Goal: Navigation & Orientation: Find specific page/section

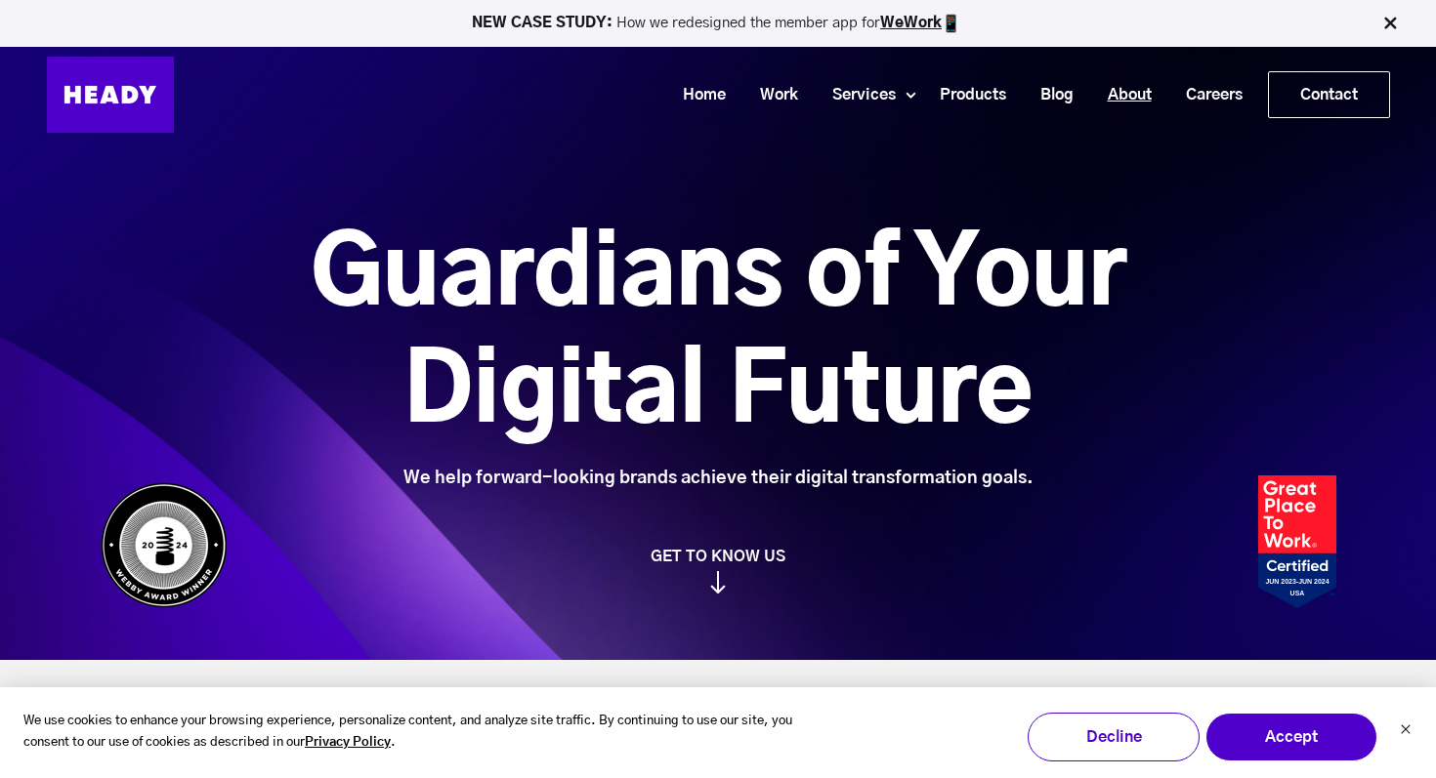
click at [1123, 94] on link "About" at bounding box center [1122, 95] width 78 height 36
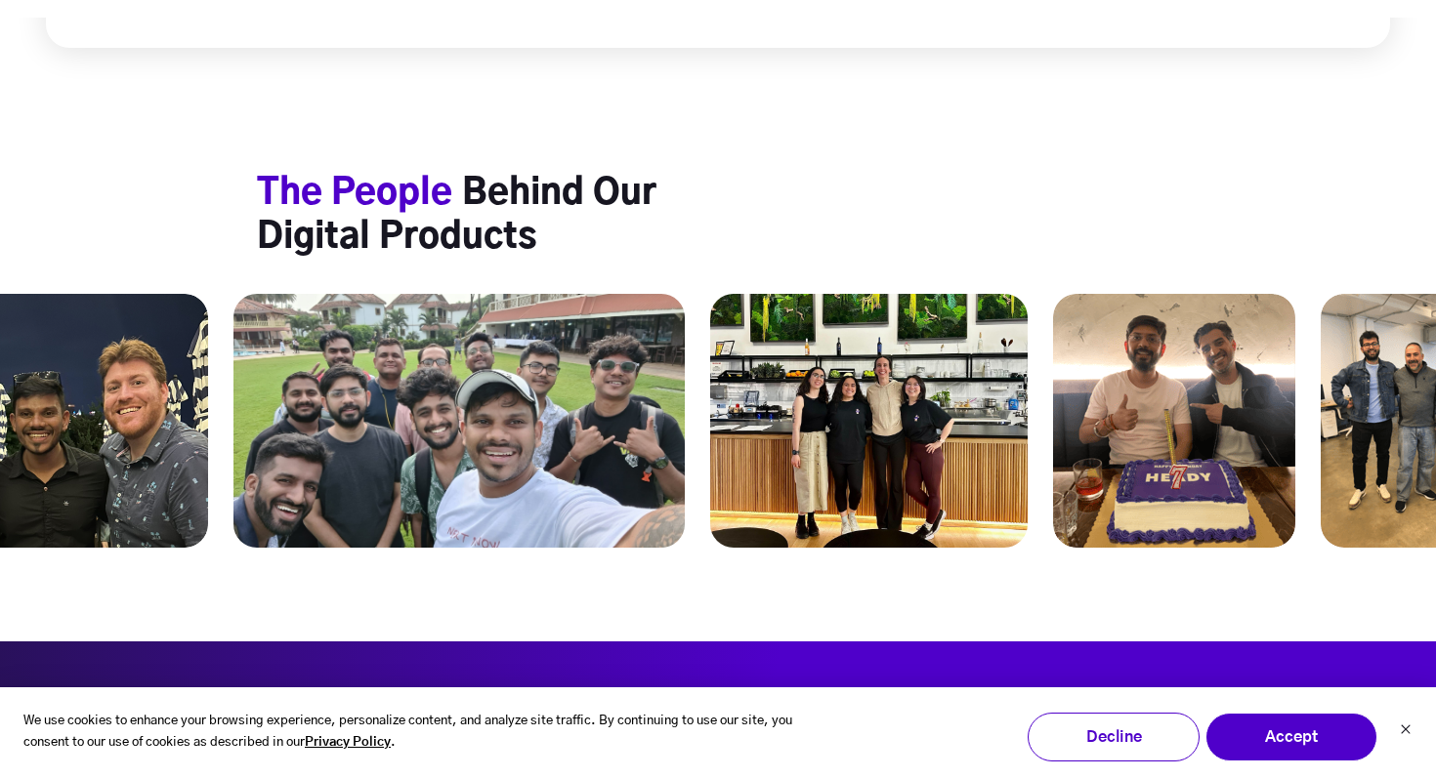
scroll to position [7437, 0]
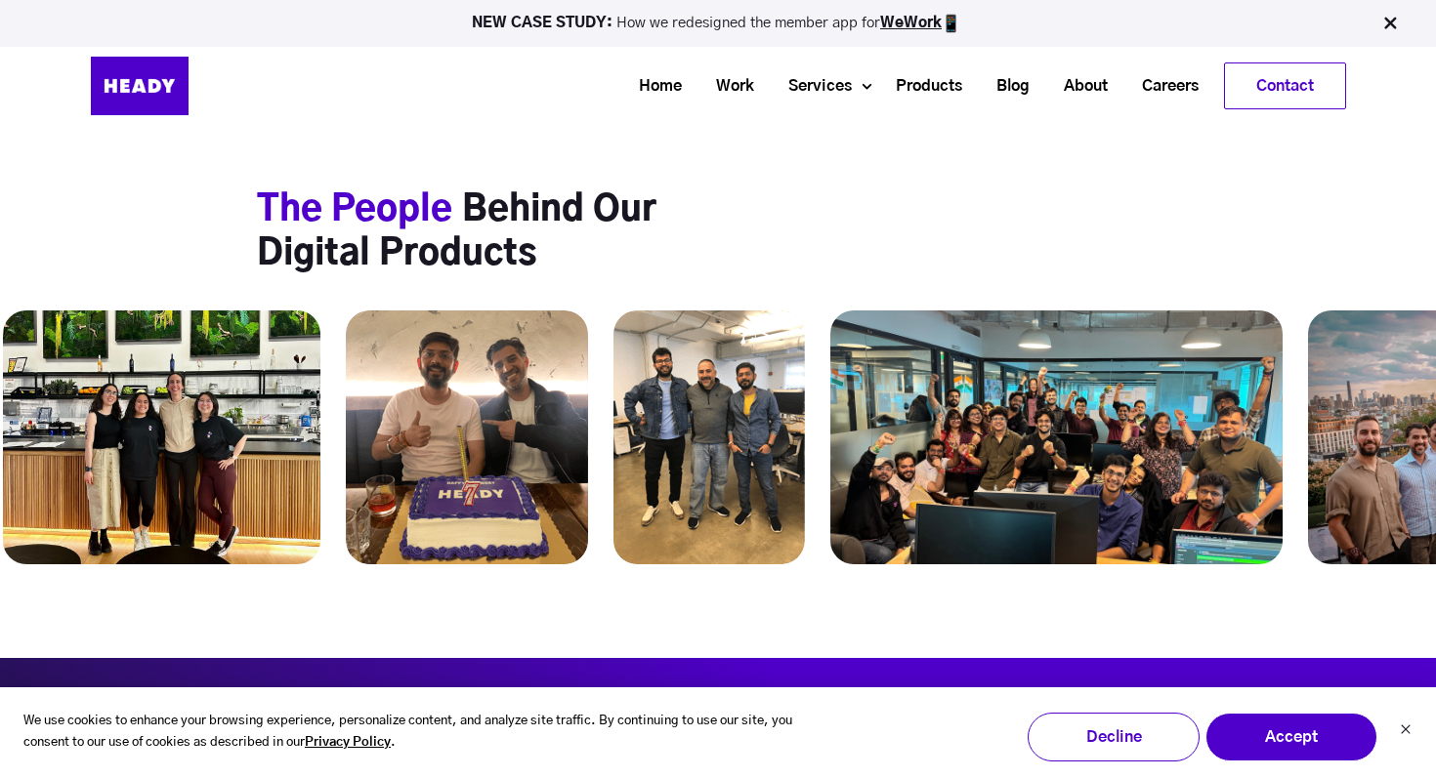
drag, startPoint x: 1208, startPoint y: 386, endPoint x: 787, endPoint y: 389, distance: 420.9
click at [830, 389] on img at bounding box center [1056, 438] width 452 height 254
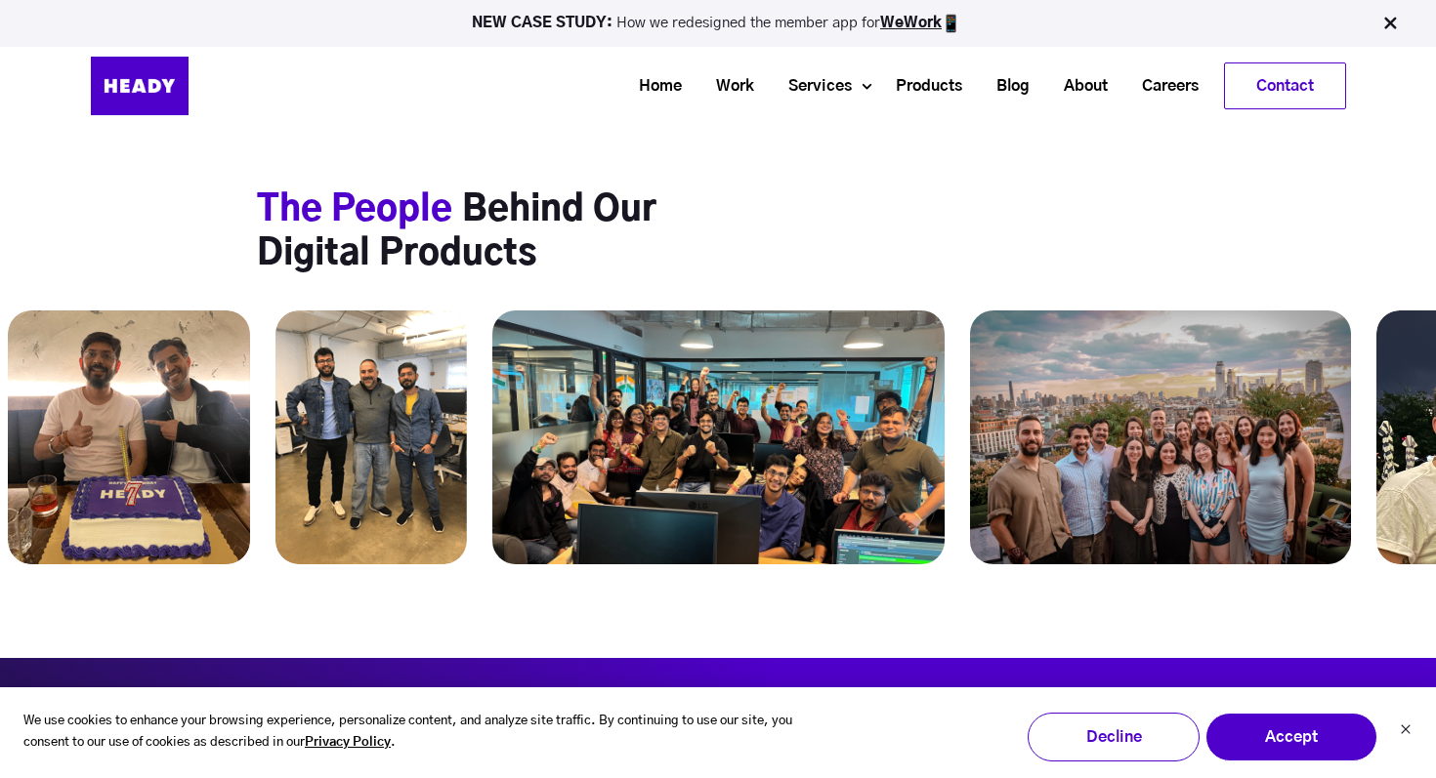
drag, startPoint x: 1150, startPoint y: 356, endPoint x: 673, endPoint y: 436, distance: 484.1
drag, startPoint x: 1233, startPoint y: 290, endPoint x: 903, endPoint y: 329, distance: 331.4
drag, startPoint x: 960, startPoint y: 350, endPoint x: 772, endPoint y: 349, distance: 188.5
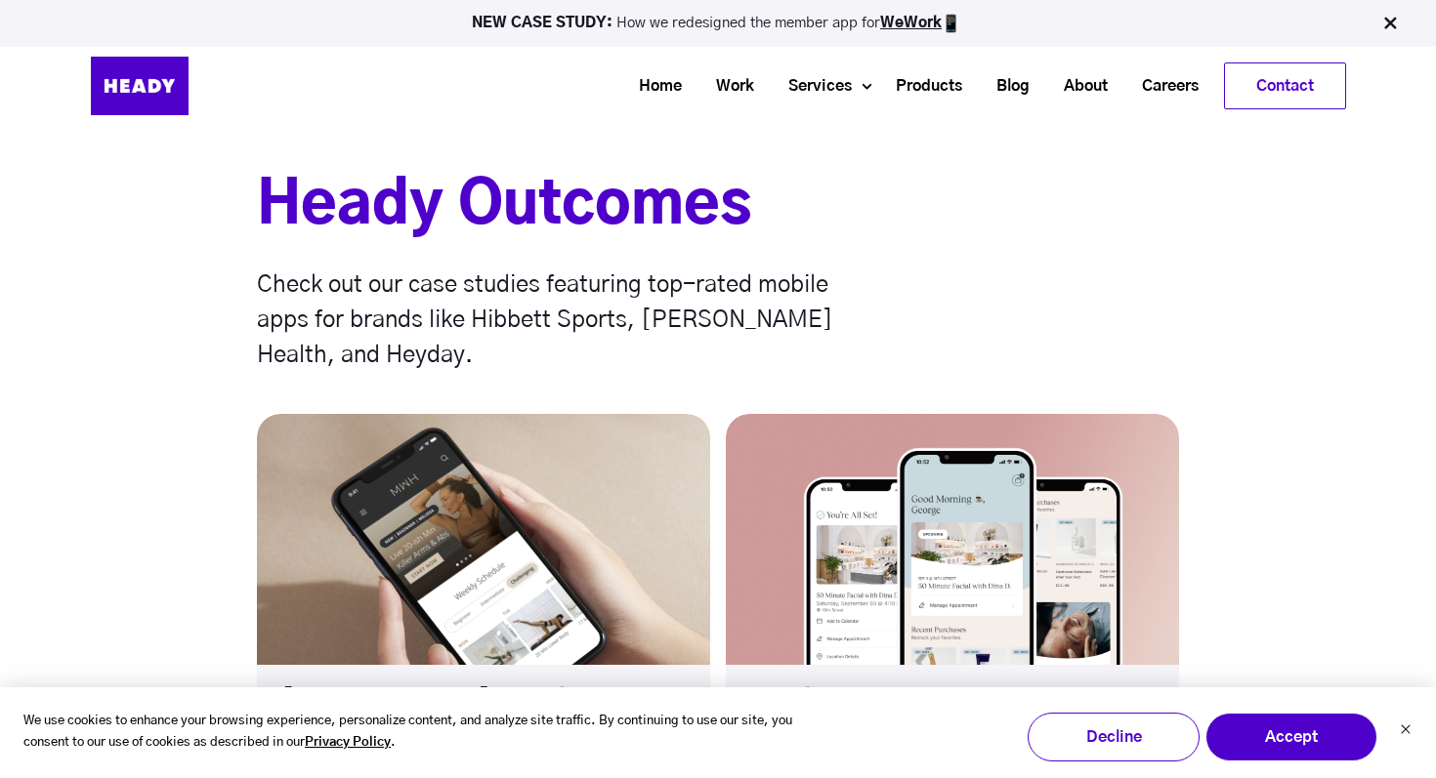
scroll to position [5426, 0]
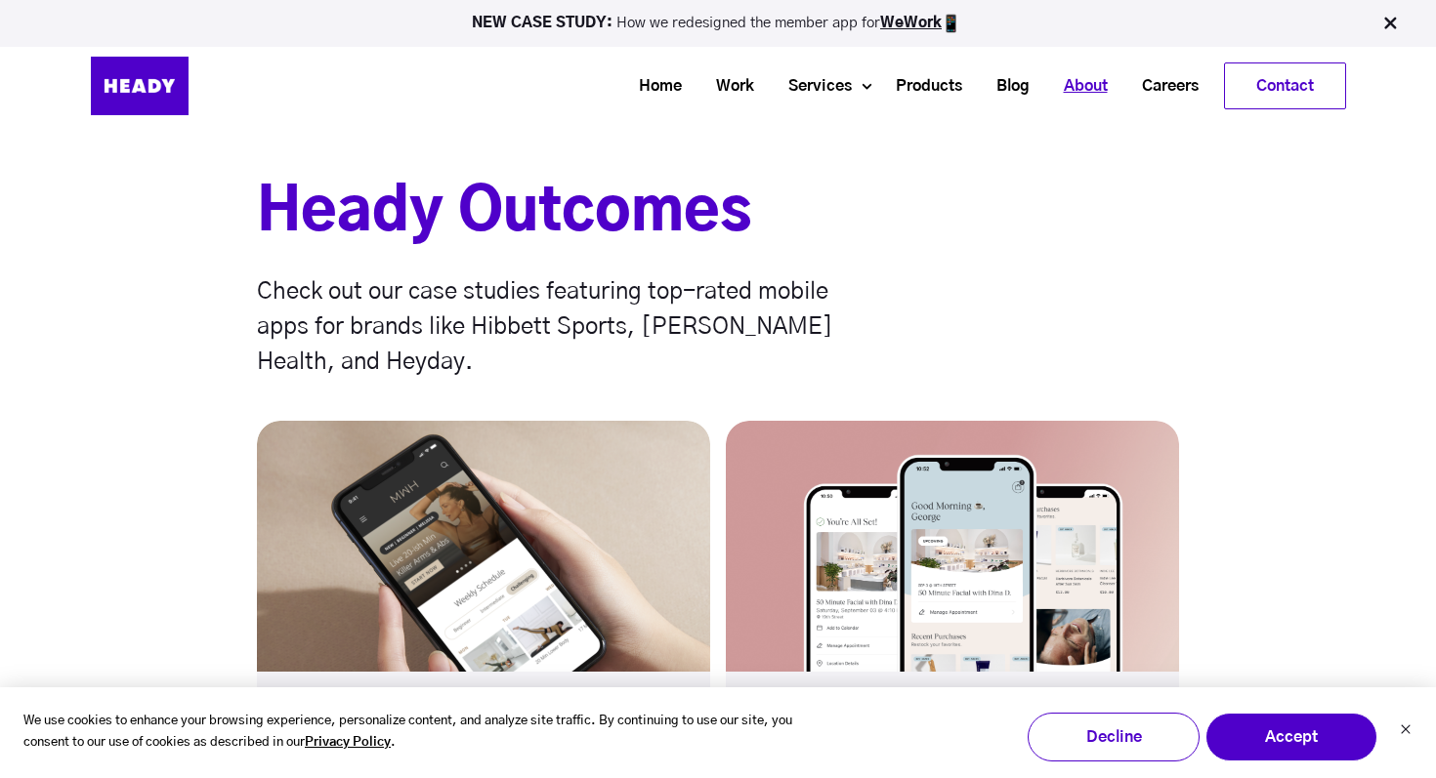
click at [1077, 89] on link "About" at bounding box center [1078, 86] width 78 height 36
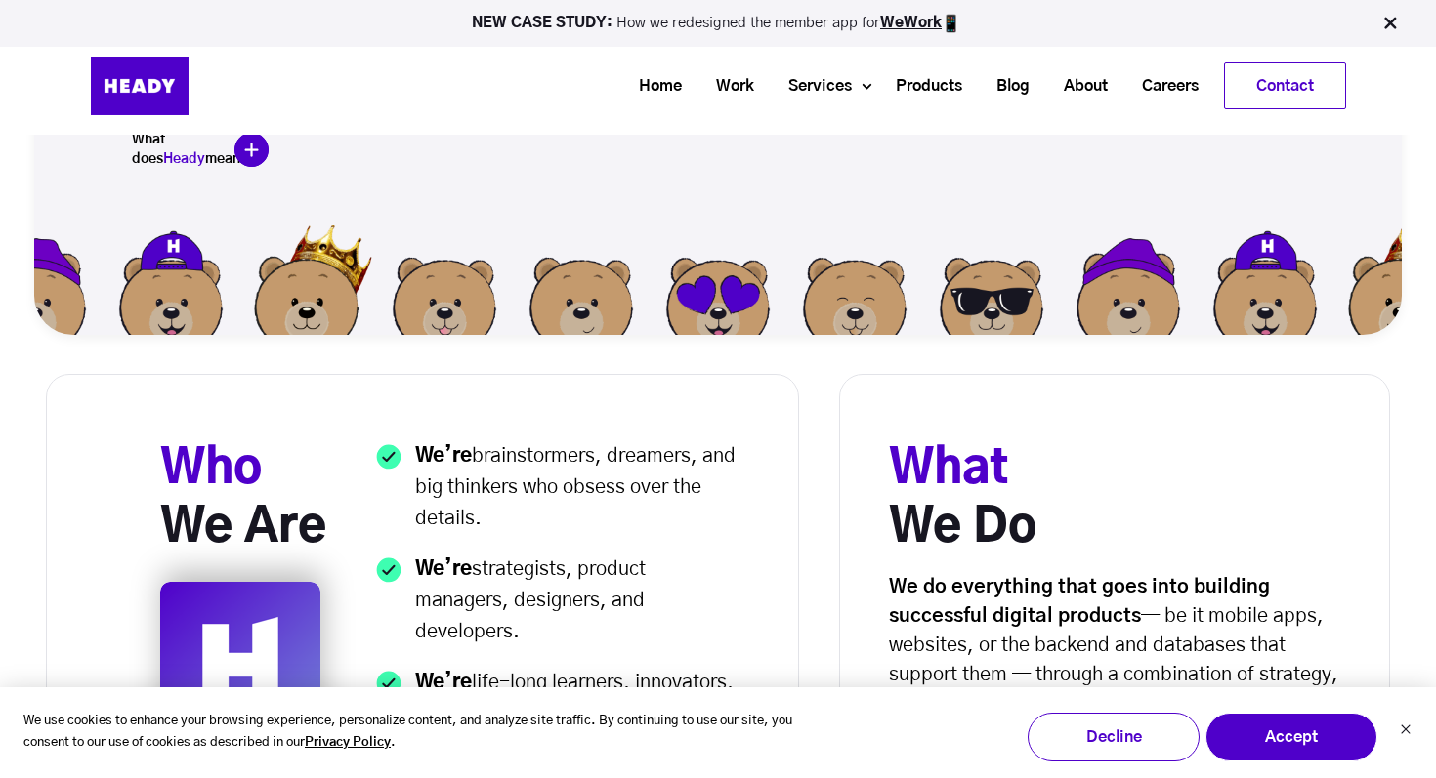
scroll to position [301, 0]
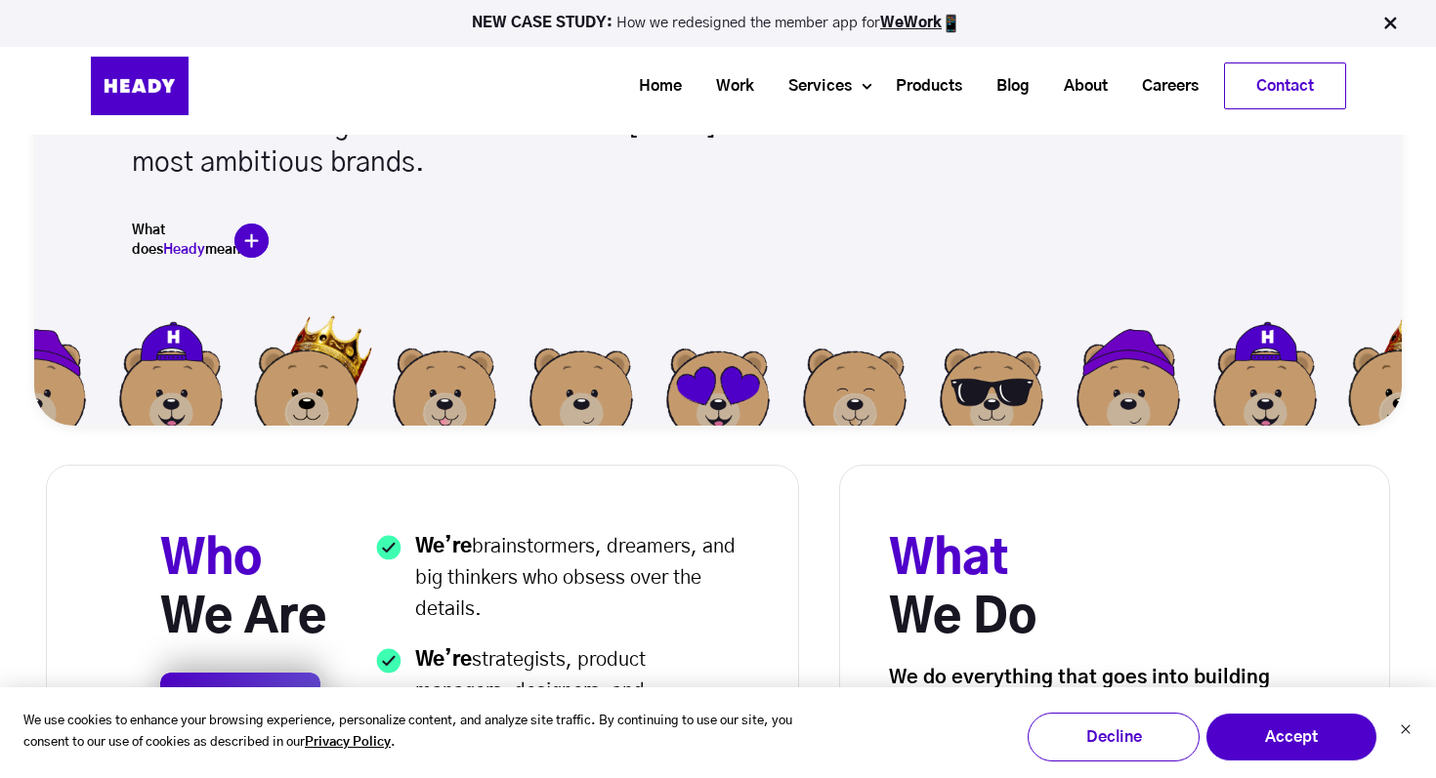
click at [252, 239] on img at bounding box center [251, 241] width 34 height 34
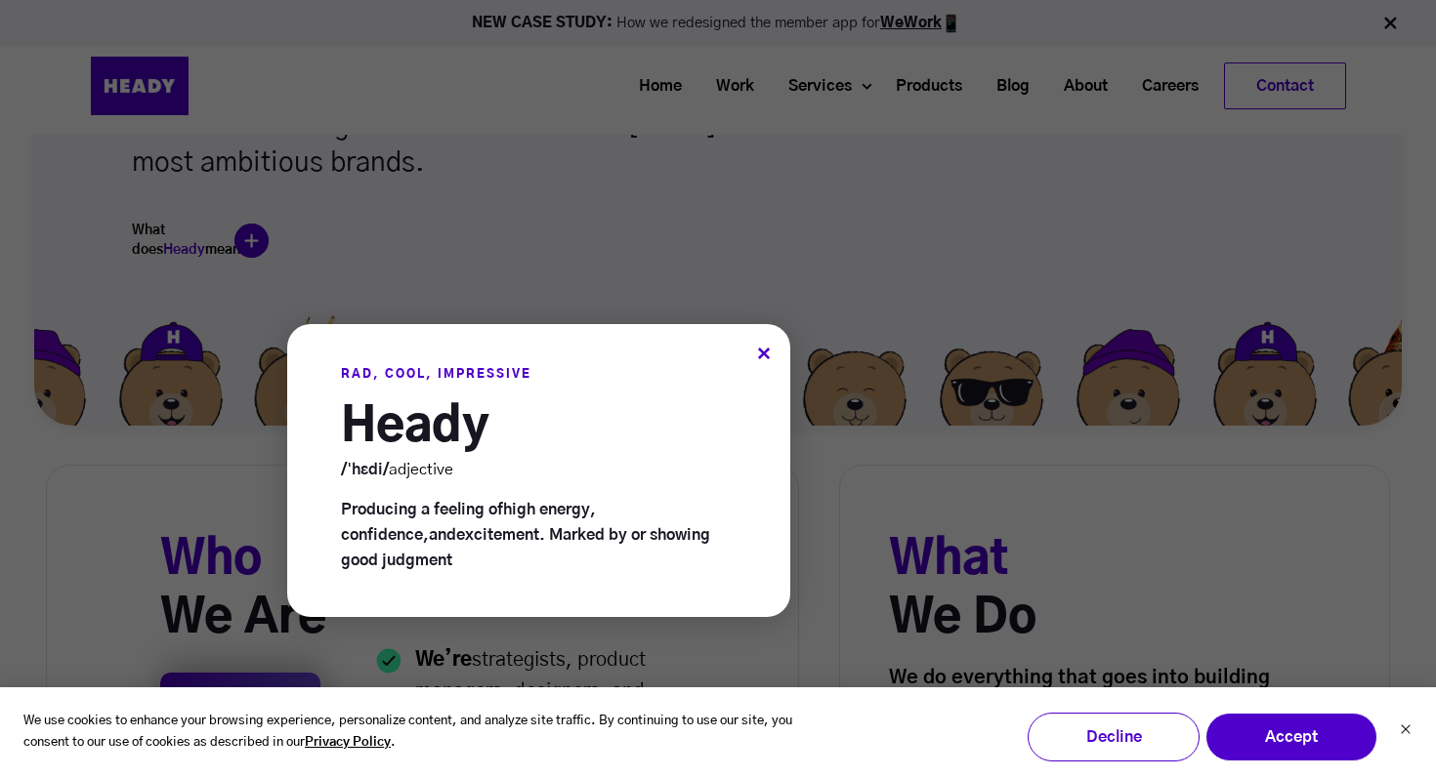
click at [757, 355] on div "×" at bounding box center [764, 356] width 14 height 21
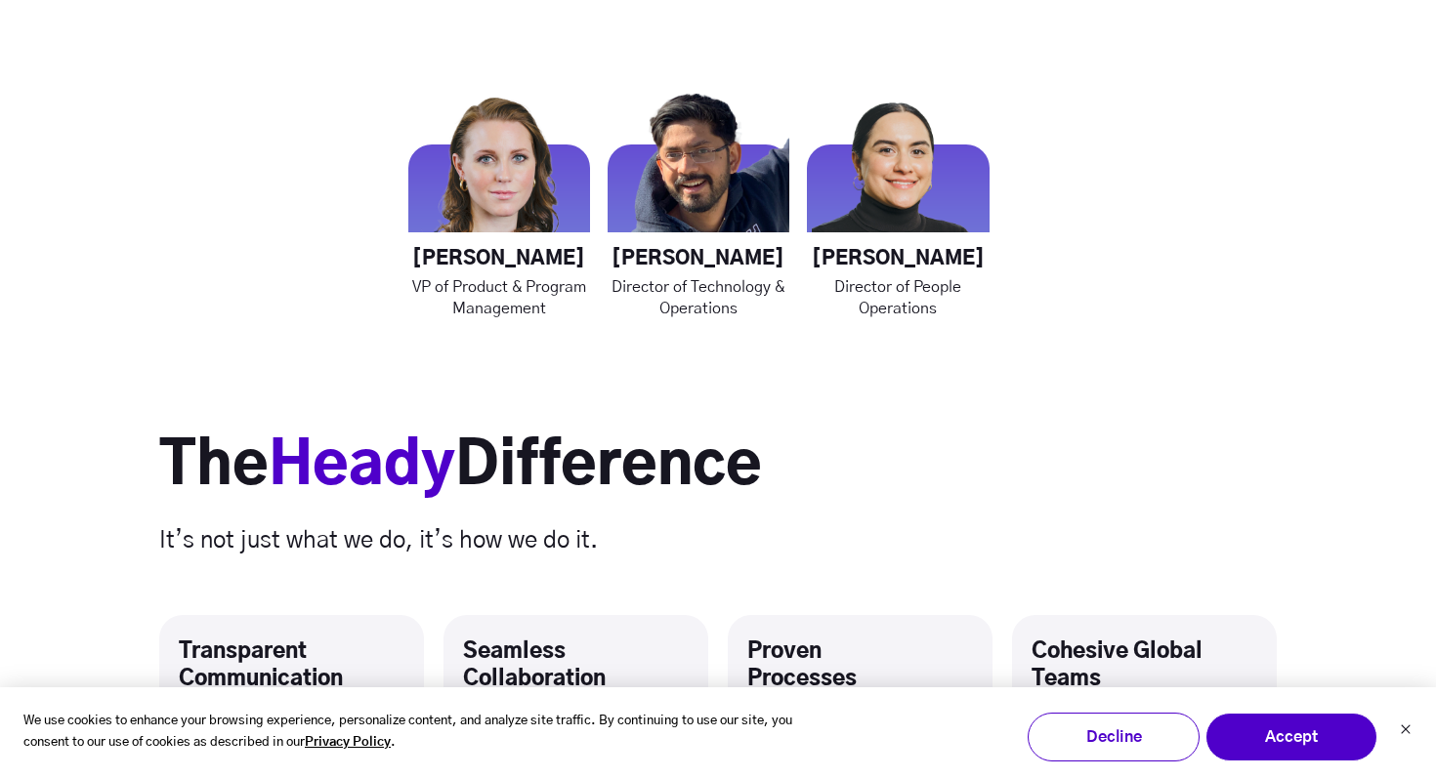
scroll to position [3070, 0]
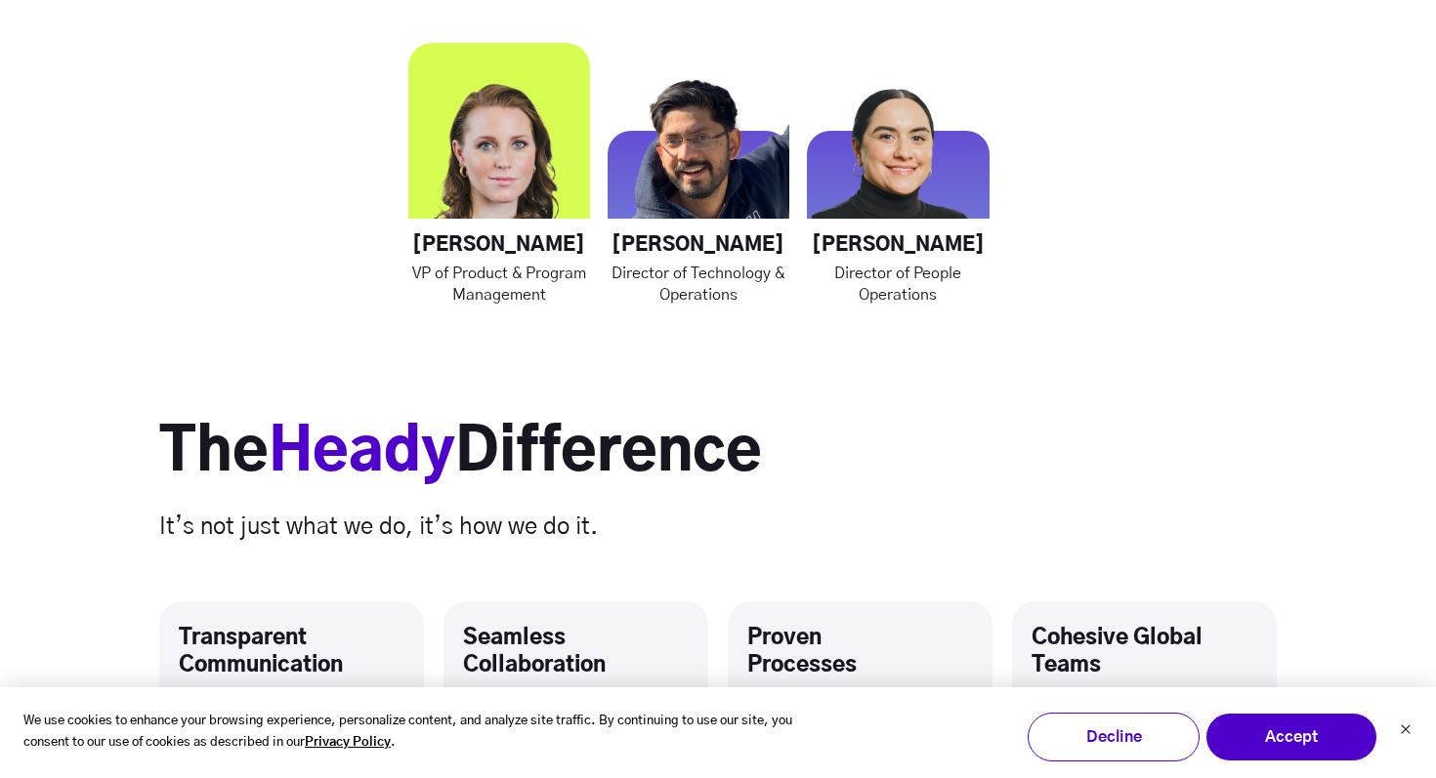
click at [512, 188] on img at bounding box center [499, 134] width 182 height 182
click at [513, 167] on img at bounding box center [499, 134] width 182 height 182
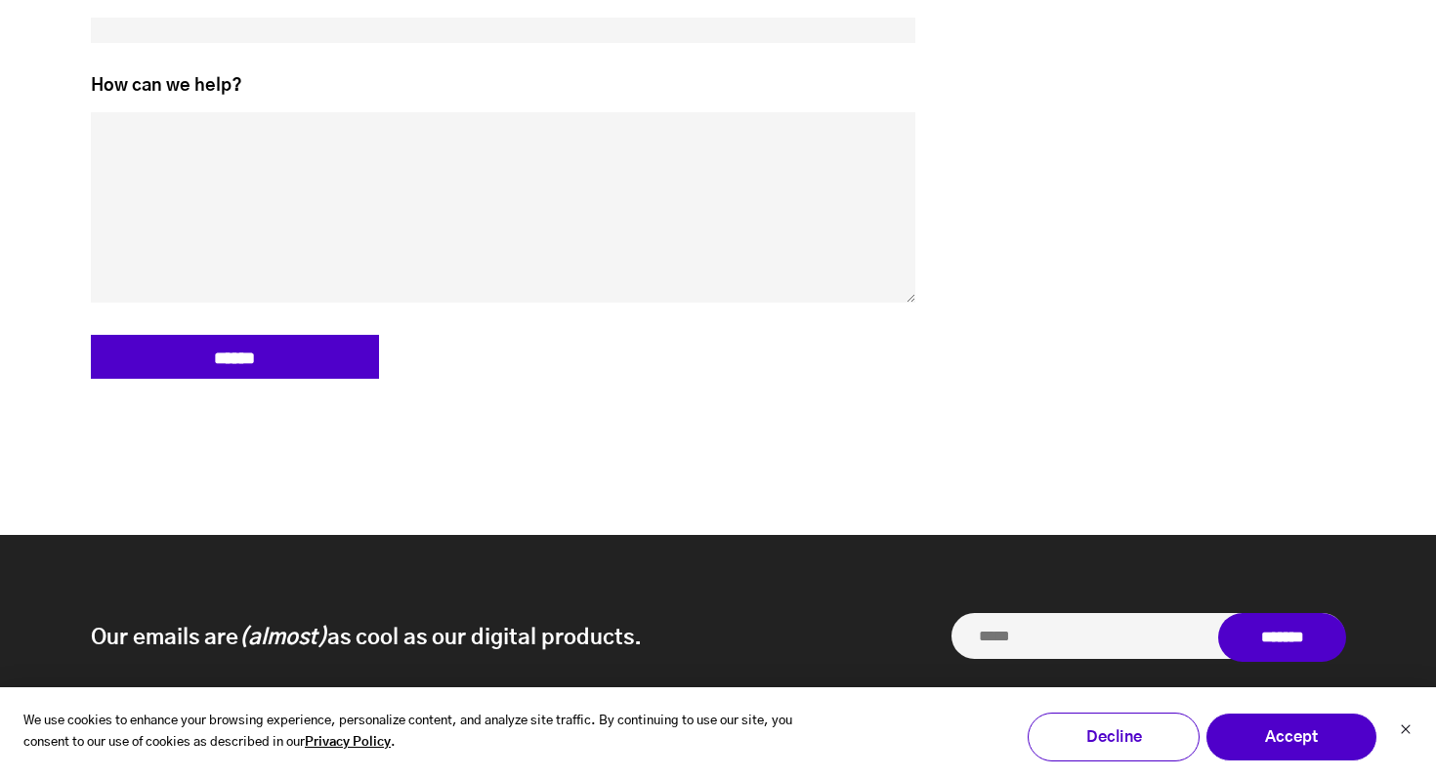
scroll to position [9280, 0]
